Goal: Task Accomplishment & Management: Manage account settings

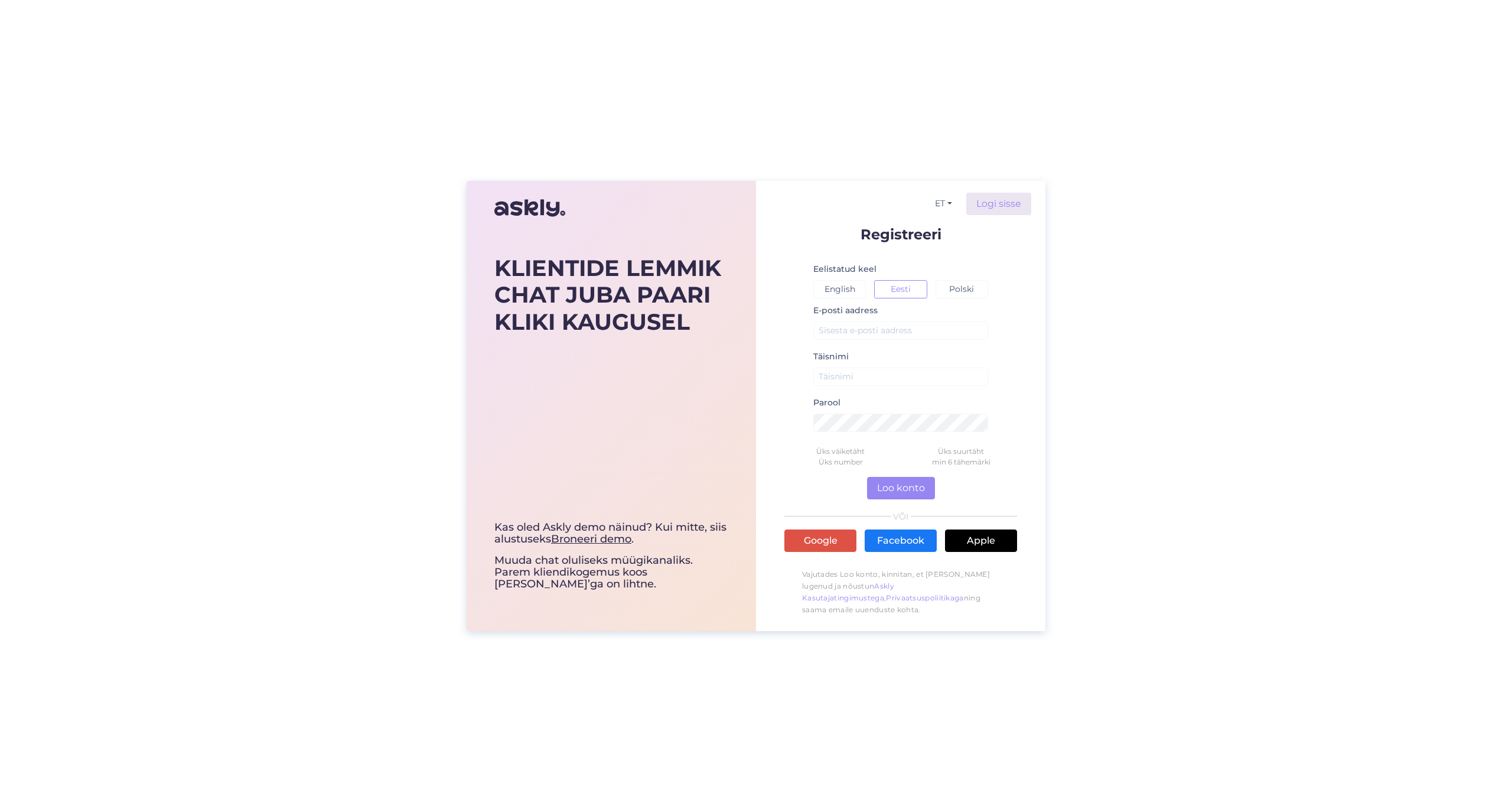
click at [984, 102] on div "KLIENTIDE LEMMIK CHAT JUBA PAARI KLIKI KAUGUSEL Kas oled Askly demo näinud? Kui…" at bounding box center [756, 406] width 1512 height 812
click at [1001, 104] on div "KLIENTIDE LEMMIK CHAT JUBA PAARI KLIKI KAUGUSEL Kas oled Askly demo näinud? Kui…" at bounding box center [756, 406] width 1512 height 812
click at [880, 331] on input "text" at bounding box center [901, 330] width 175 height 18
click at [0, 811] on com-1password-button at bounding box center [0, 812] width 0 height 0
click at [1215, 178] on div "KLIENTIDE LEMMIK CHAT JUBA PAARI KLIKI KAUGUSEL Kas oled Askly demo näinud? Kui…" at bounding box center [756, 406] width 1512 height 812
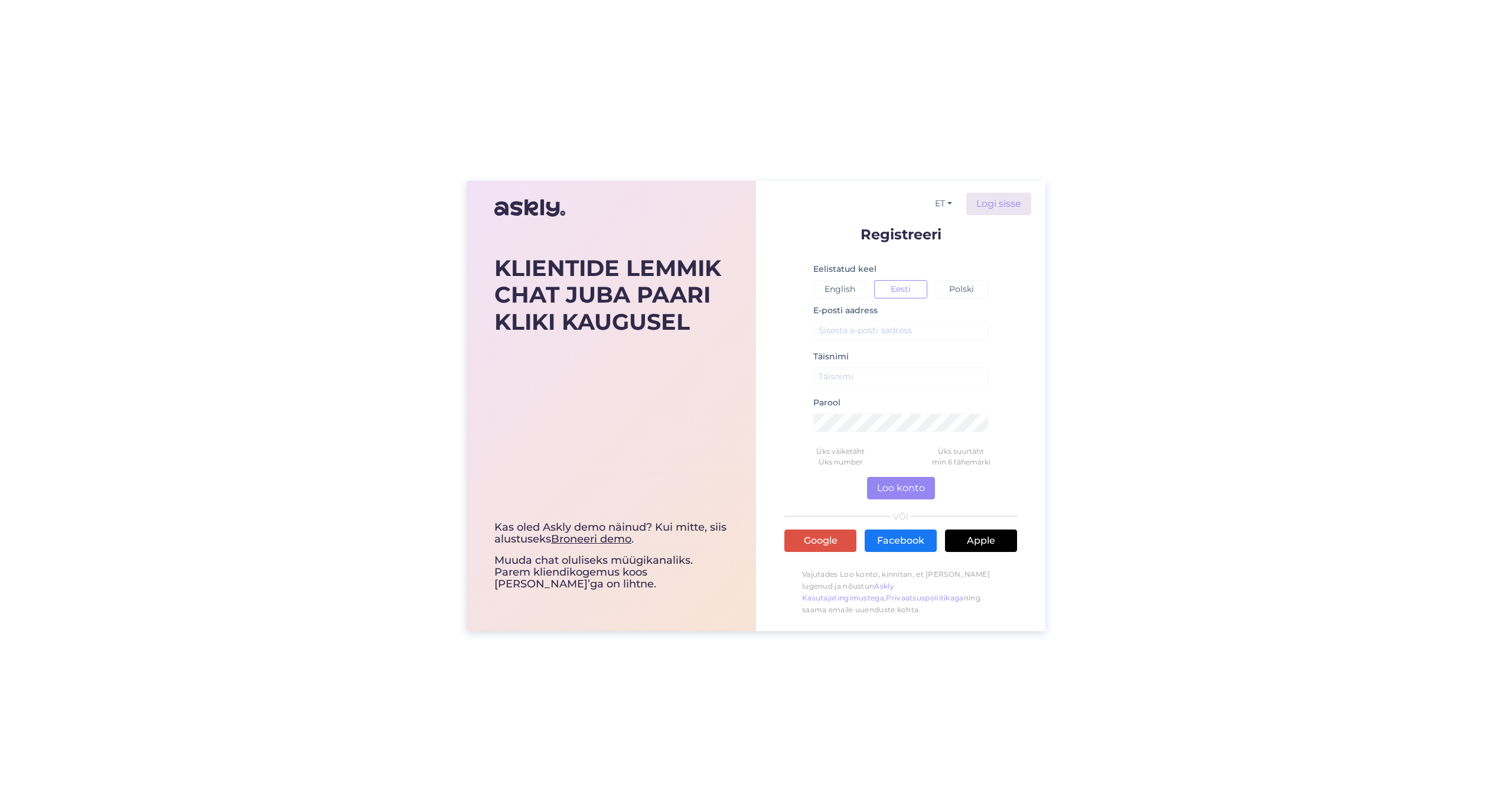
click at [1166, 259] on div "KLIENTIDE LEMMIK CHAT JUBA PAARI KLIKI KAUGUSEL Kas oled Askly demo näinud? Kui…" at bounding box center [756, 406] width 1512 height 812
click at [1169, 252] on div "KLIENTIDE LEMMIK CHAT JUBA PAARI KLIKI KAUGUSEL Kas oled Askly demo näinud? Kui…" at bounding box center [756, 406] width 1512 height 812
click at [889, 379] on input "text" at bounding box center [901, 377] width 175 height 18
click at [891, 324] on input "text" at bounding box center [901, 330] width 175 height 18
click at [1312, 168] on div "KLIENTIDE LEMMIK CHAT JUBA PAARI KLIKI KAUGUSEL Kas oled Askly demo näinud? Kui…" at bounding box center [756, 406] width 1512 height 812
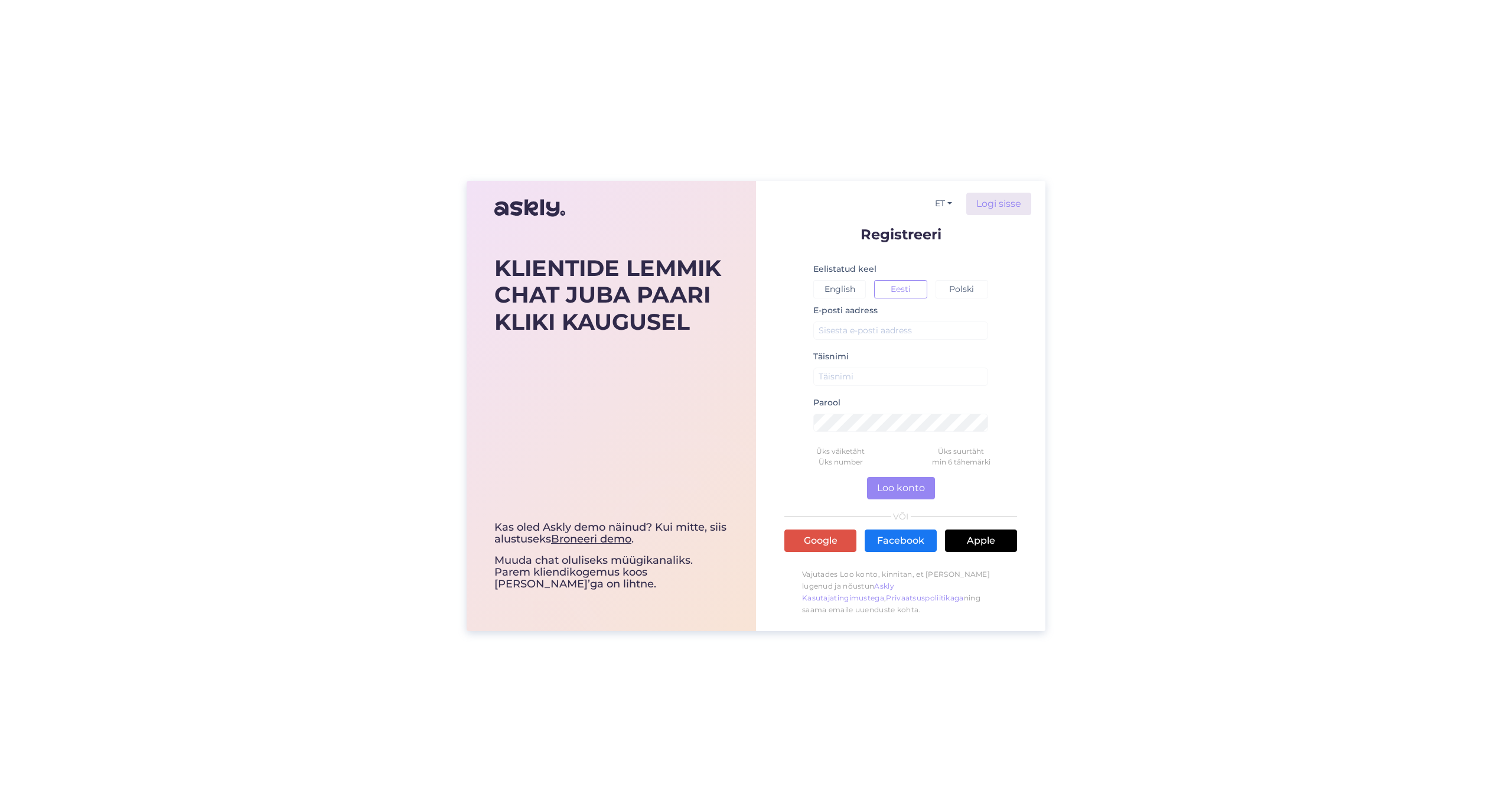
type input "gunnar.obolenski@klick.ee"
click at [996, 199] on link "Logi sisse" at bounding box center [999, 203] width 65 height 22
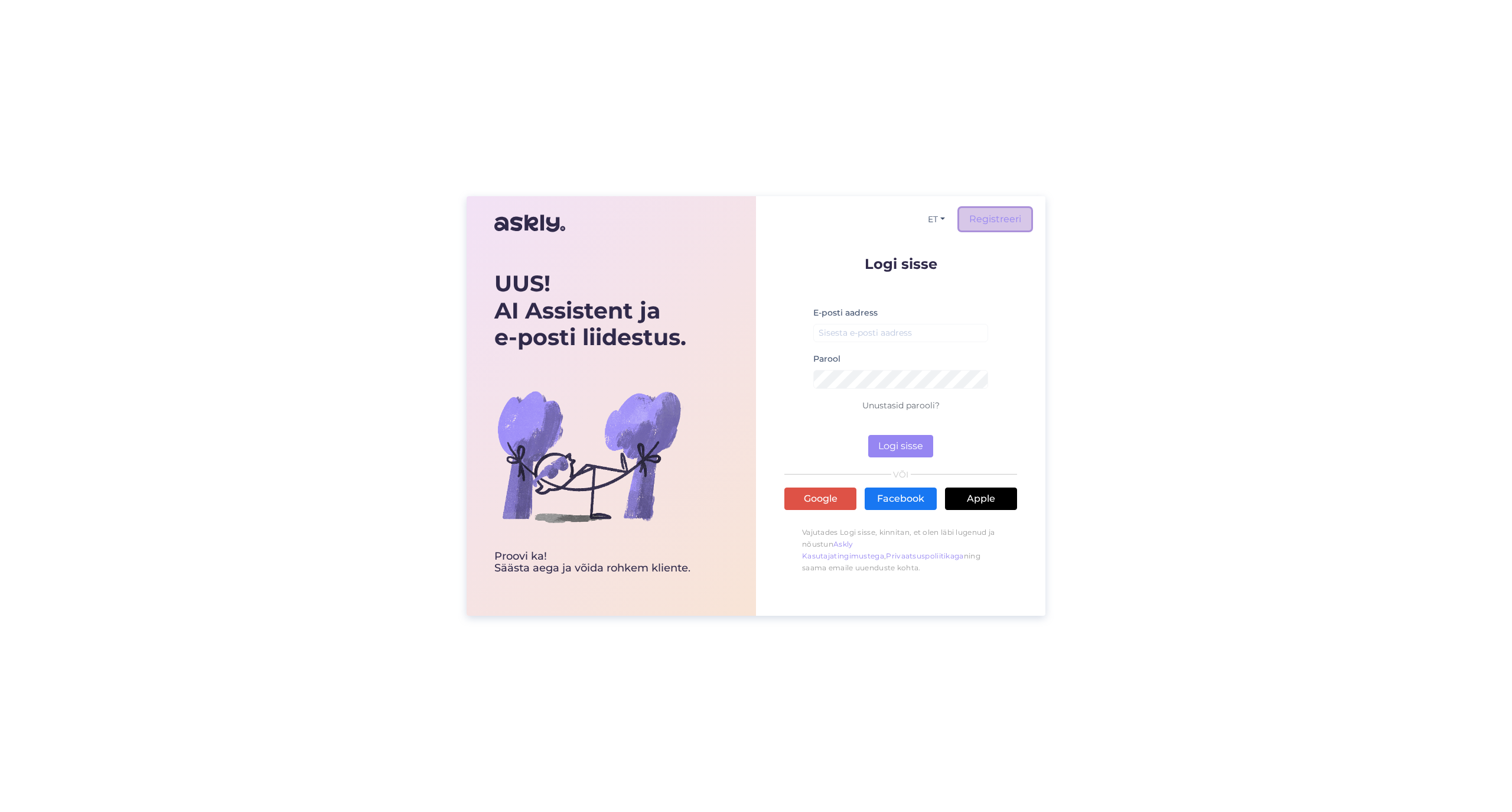
click at [1004, 220] on link "Registreeri" at bounding box center [995, 219] width 72 height 22
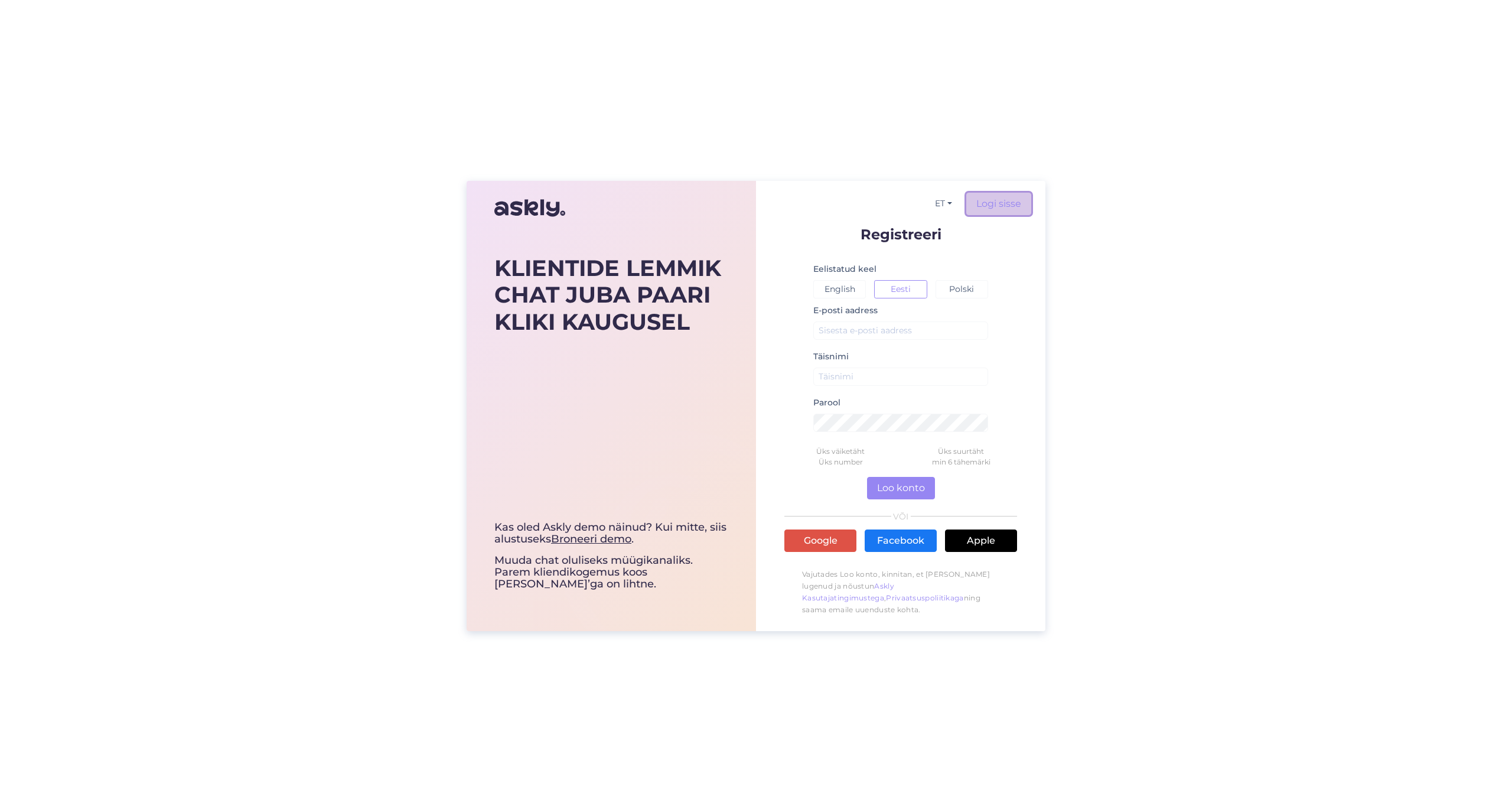
click at [1011, 199] on link "Logi sisse" at bounding box center [999, 203] width 65 height 22
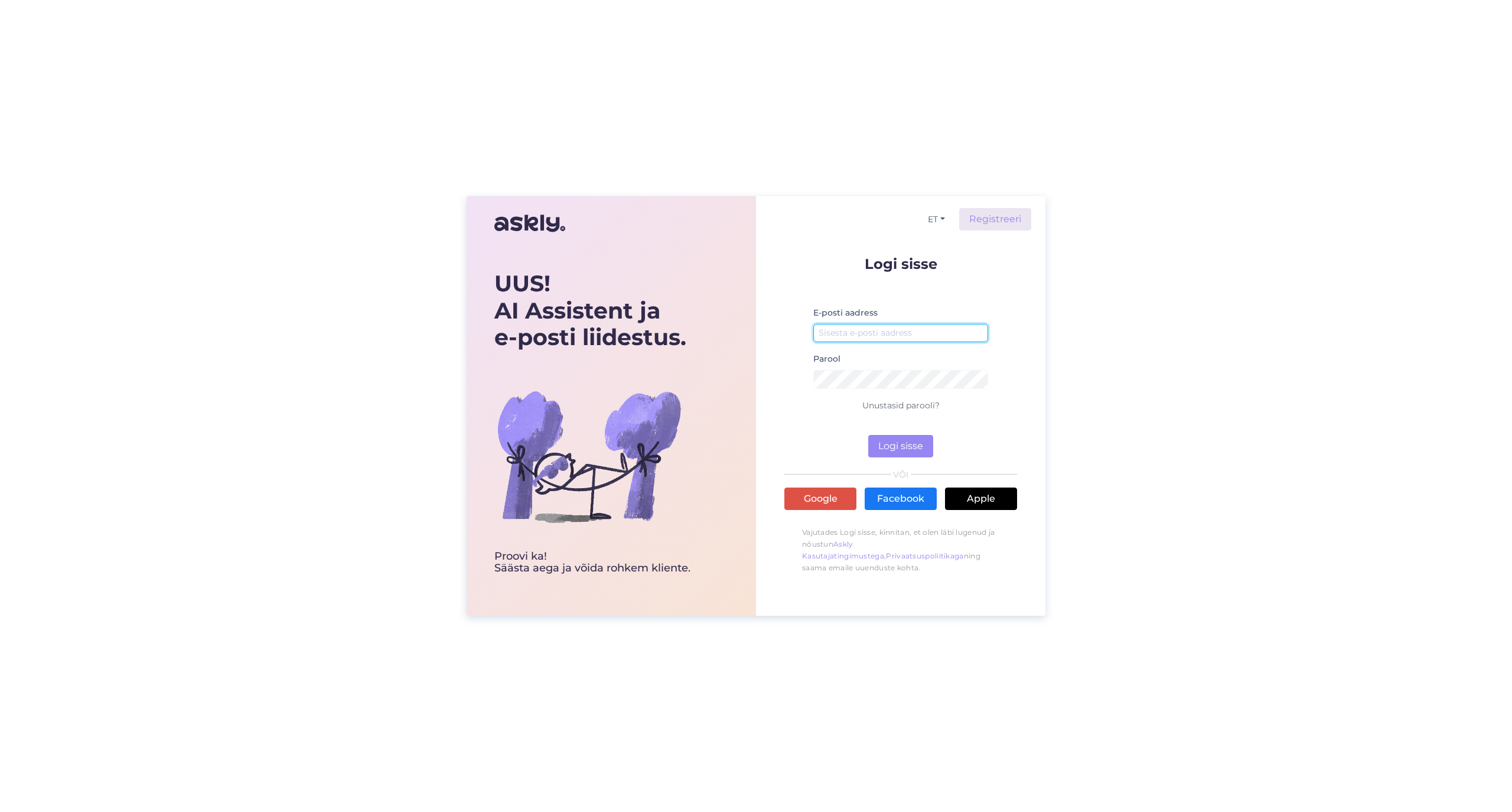
click at [919, 329] on input "email" at bounding box center [901, 333] width 175 height 18
type input "gunnar.obolenski@klick.ee"
click at [911, 449] on button "Logi sisse" at bounding box center [901, 446] width 65 height 22
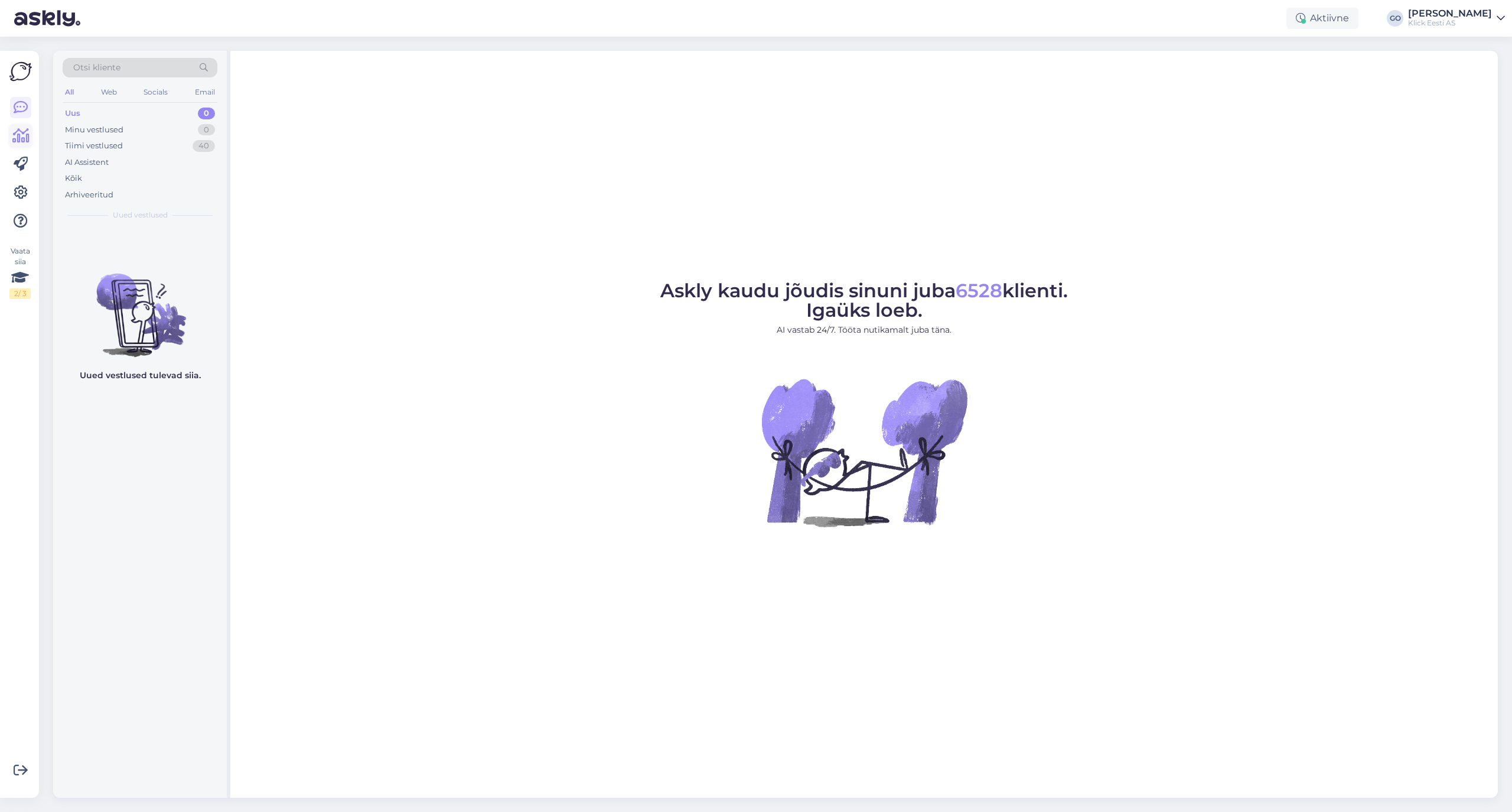
click at [13, 131] on icon at bounding box center [21, 135] width 17 height 14
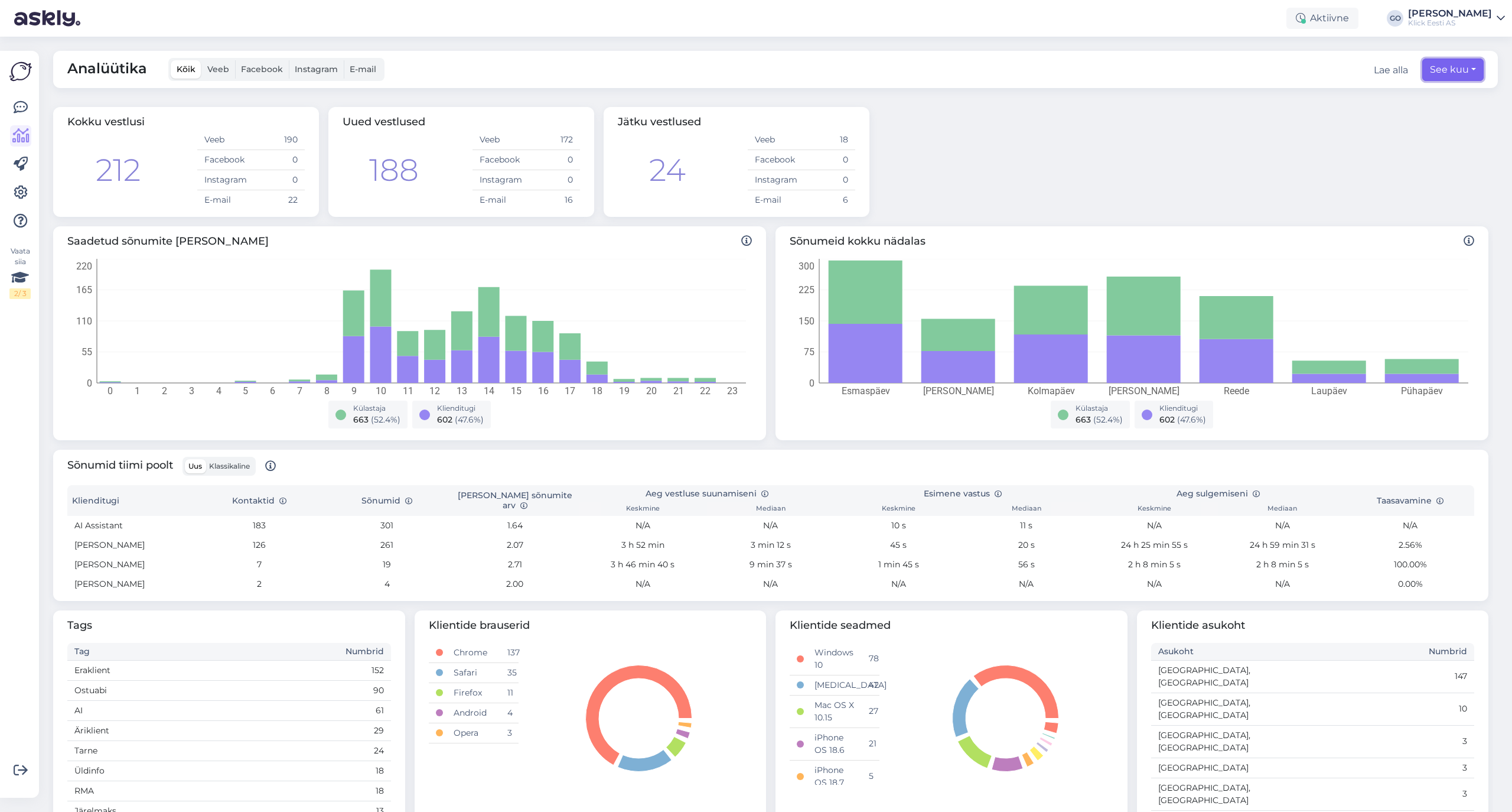
click at [1460, 66] on button "See kuu" at bounding box center [1453, 69] width 62 height 22
select select "9"
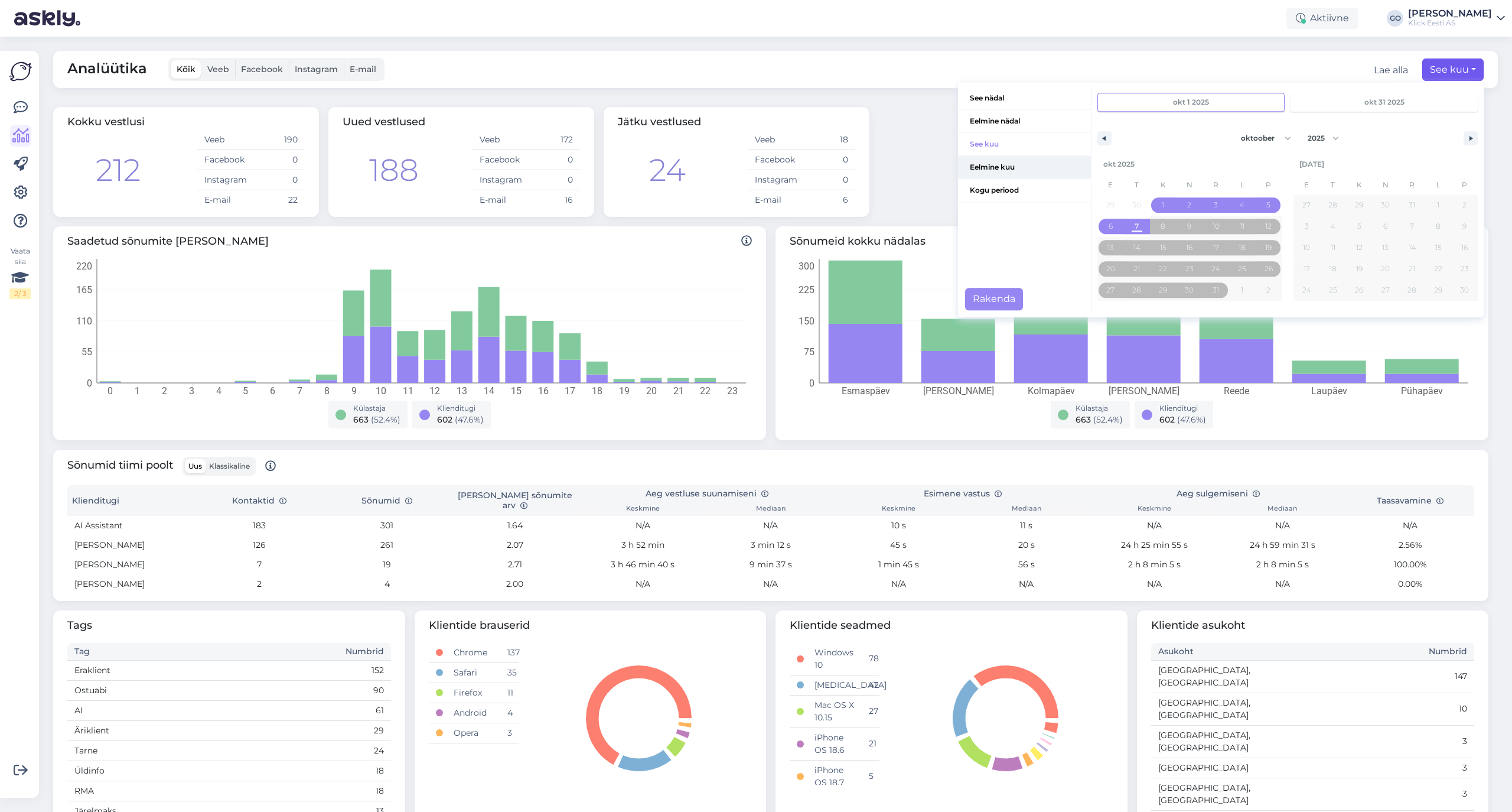
click at [1002, 168] on span "Eelmine kuu" at bounding box center [1024, 167] width 133 height 22
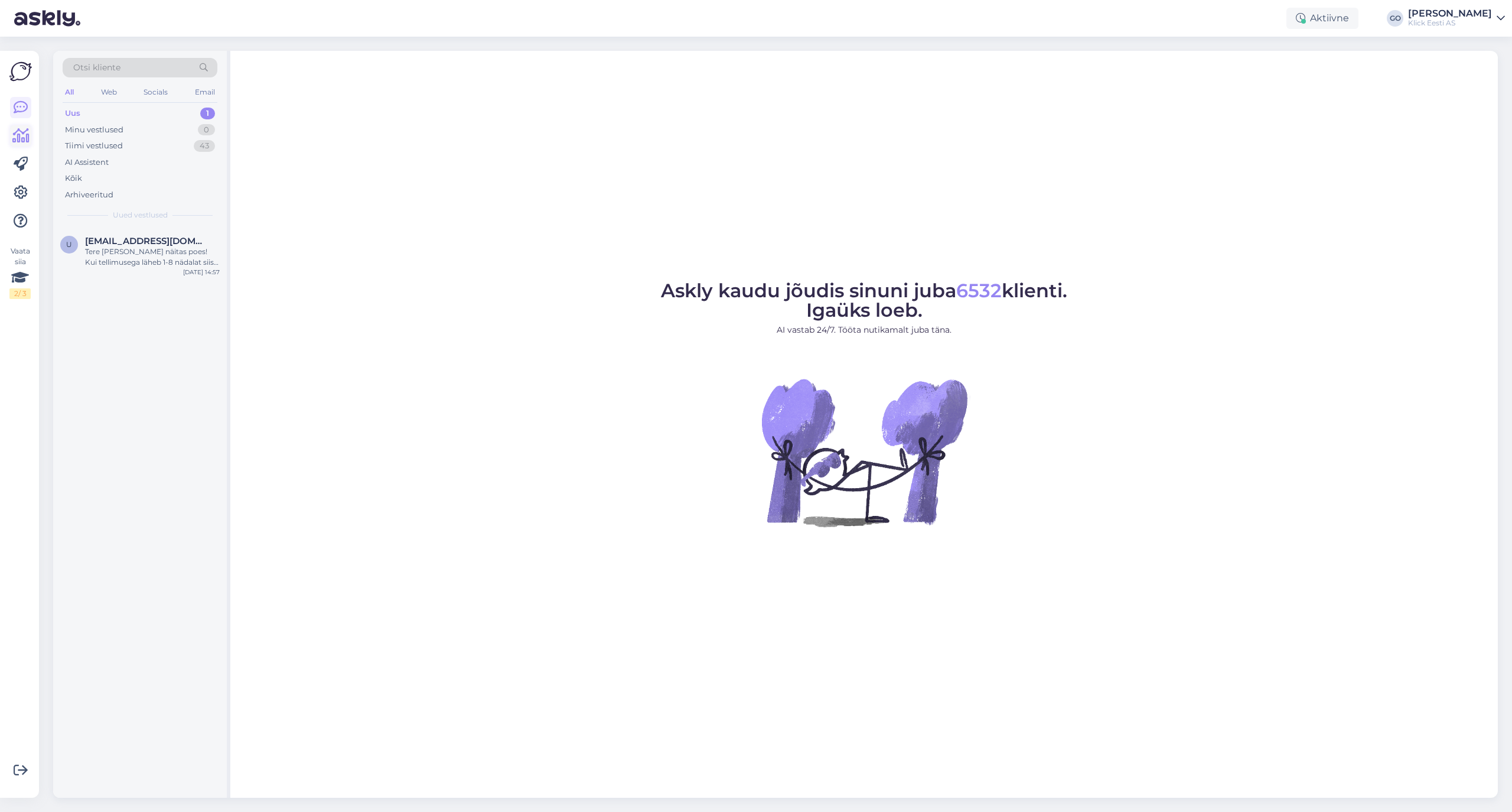
click at [19, 132] on icon at bounding box center [21, 135] width 17 height 14
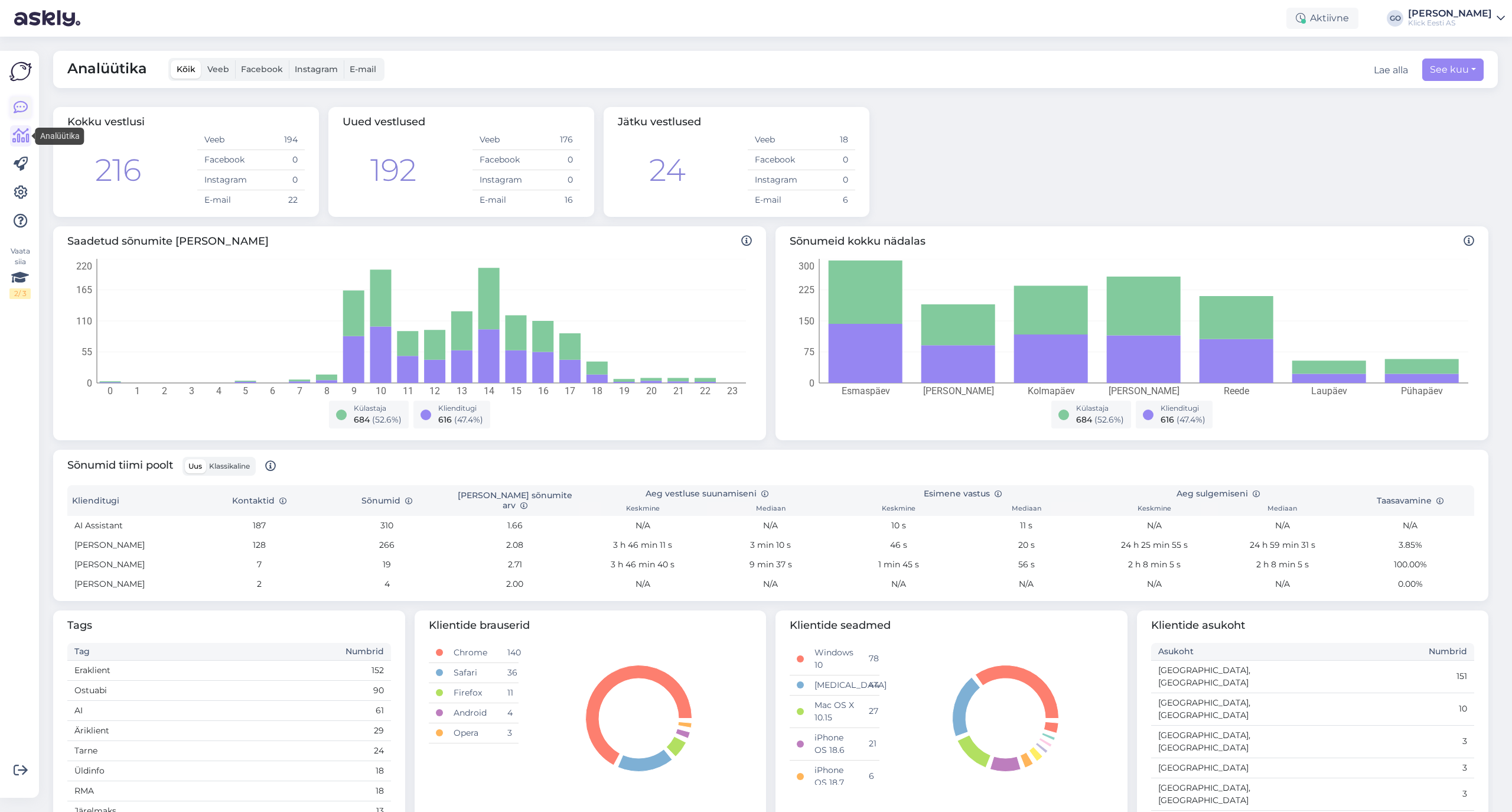
click at [21, 103] on icon at bounding box center [21, 107] width 14 height 14
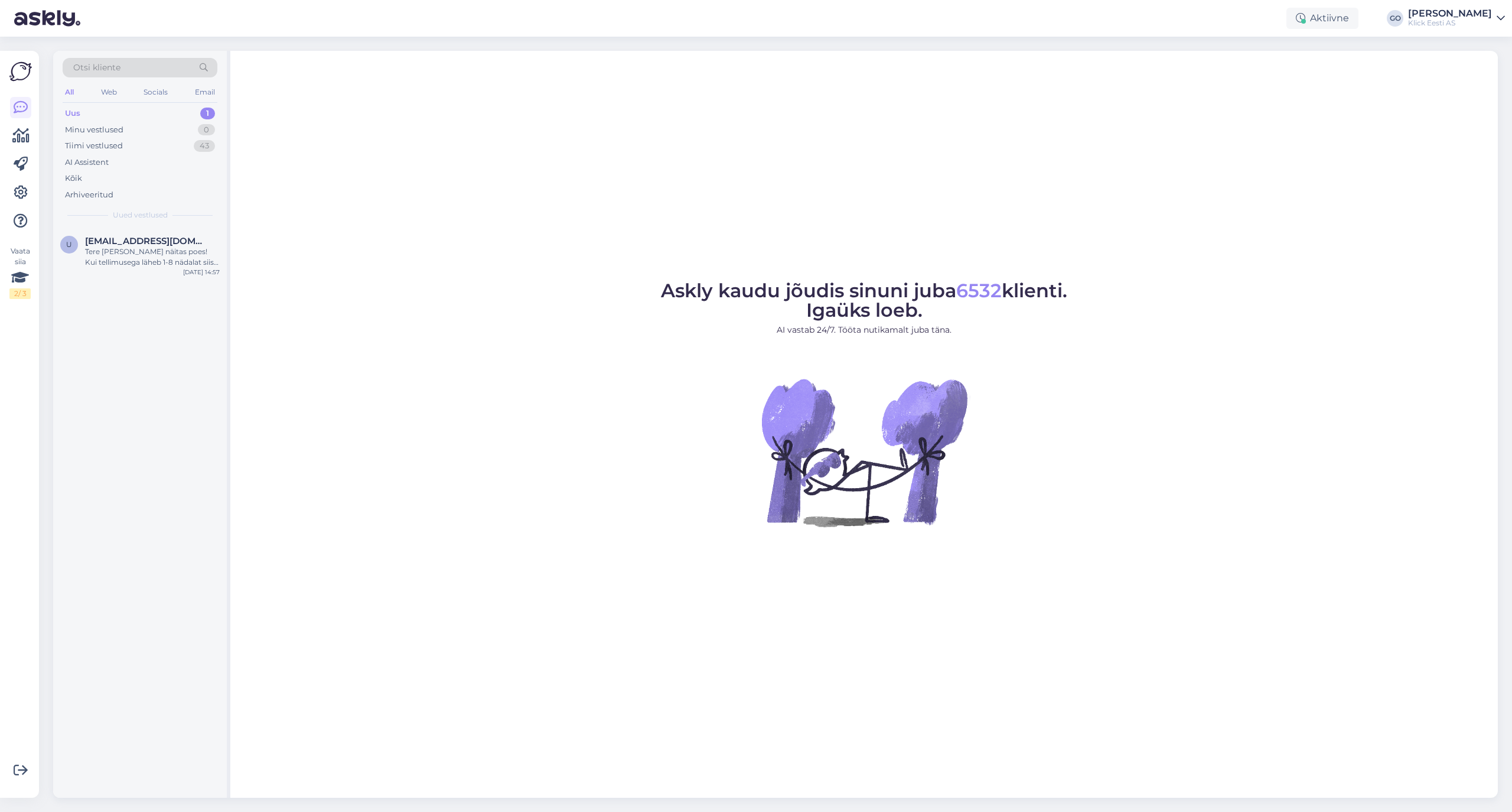
click at [101, 107] on div "Uus 1" at bounding box center [140, 113] width 155 height 16
